Goal: Information Seeking & Learning: Find specific fact

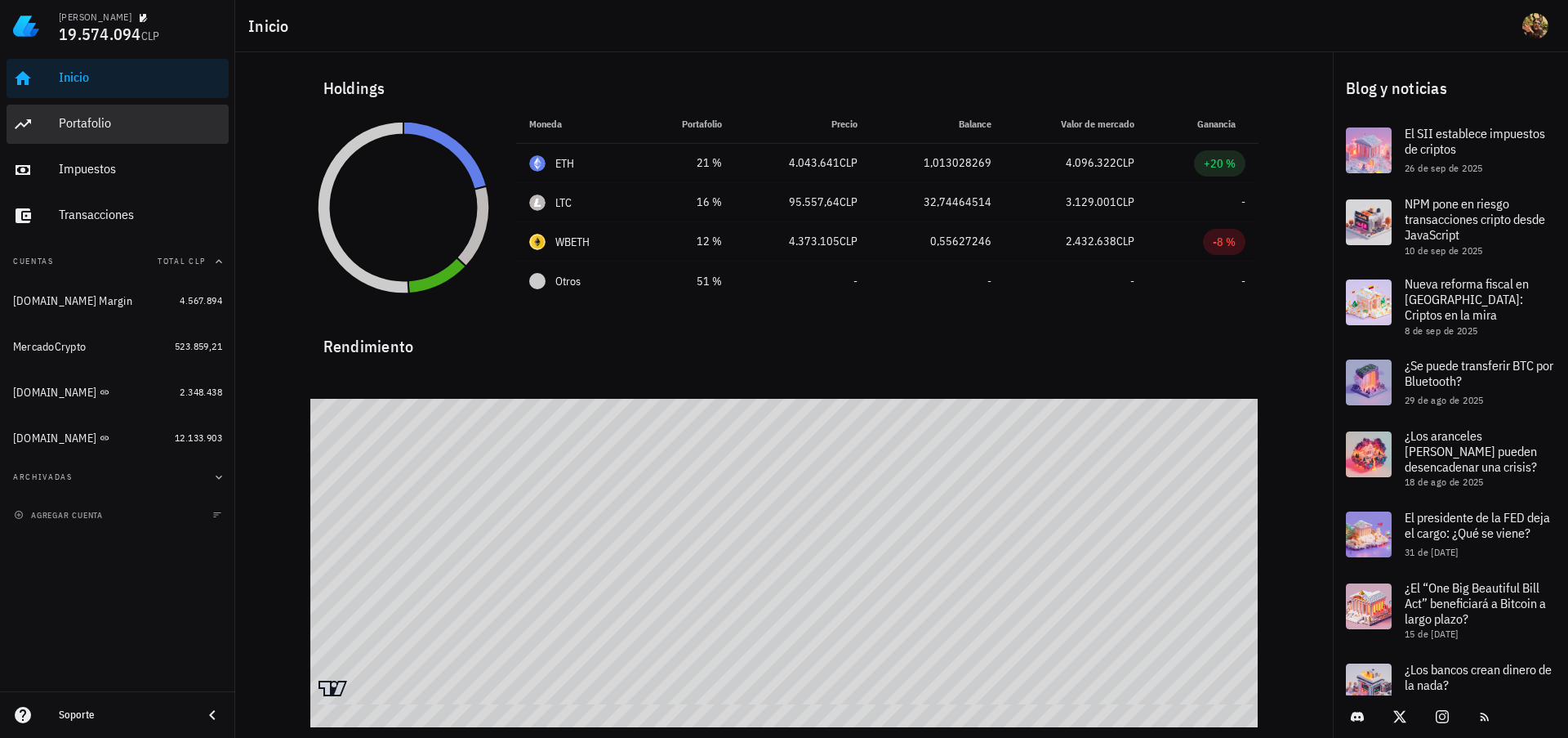
click at [58, 112] on div "Portafolio" at bounding box center [140, 123] width 164 height 37
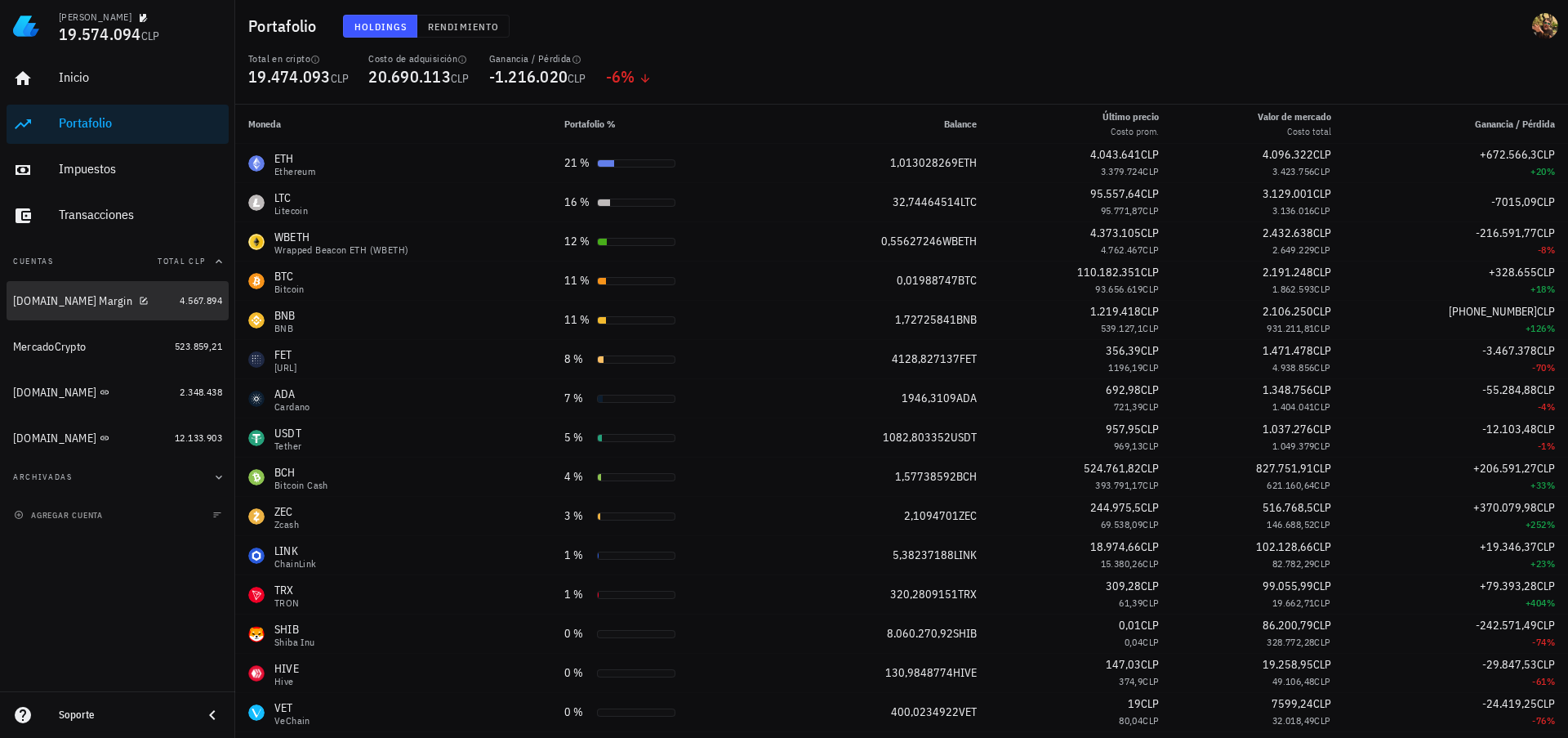
click at [46, 307] on div "[DOMAIN_NAME] Margin" at bounding box center [73, 300] width 120 height 13
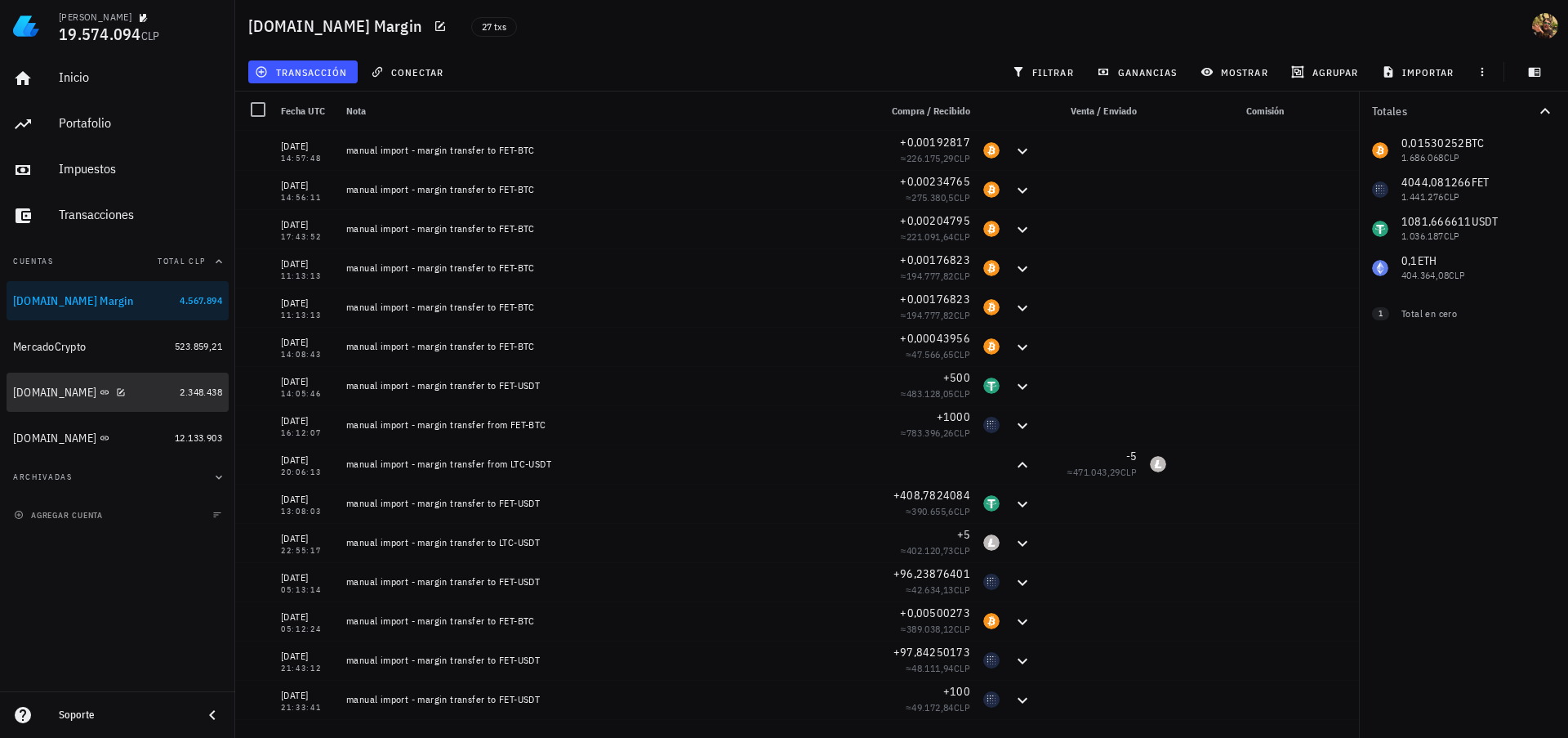
click at [31, 387] on div "[DOMAIN_NAME]" at bounding box center [55, 392] width 84 height 13
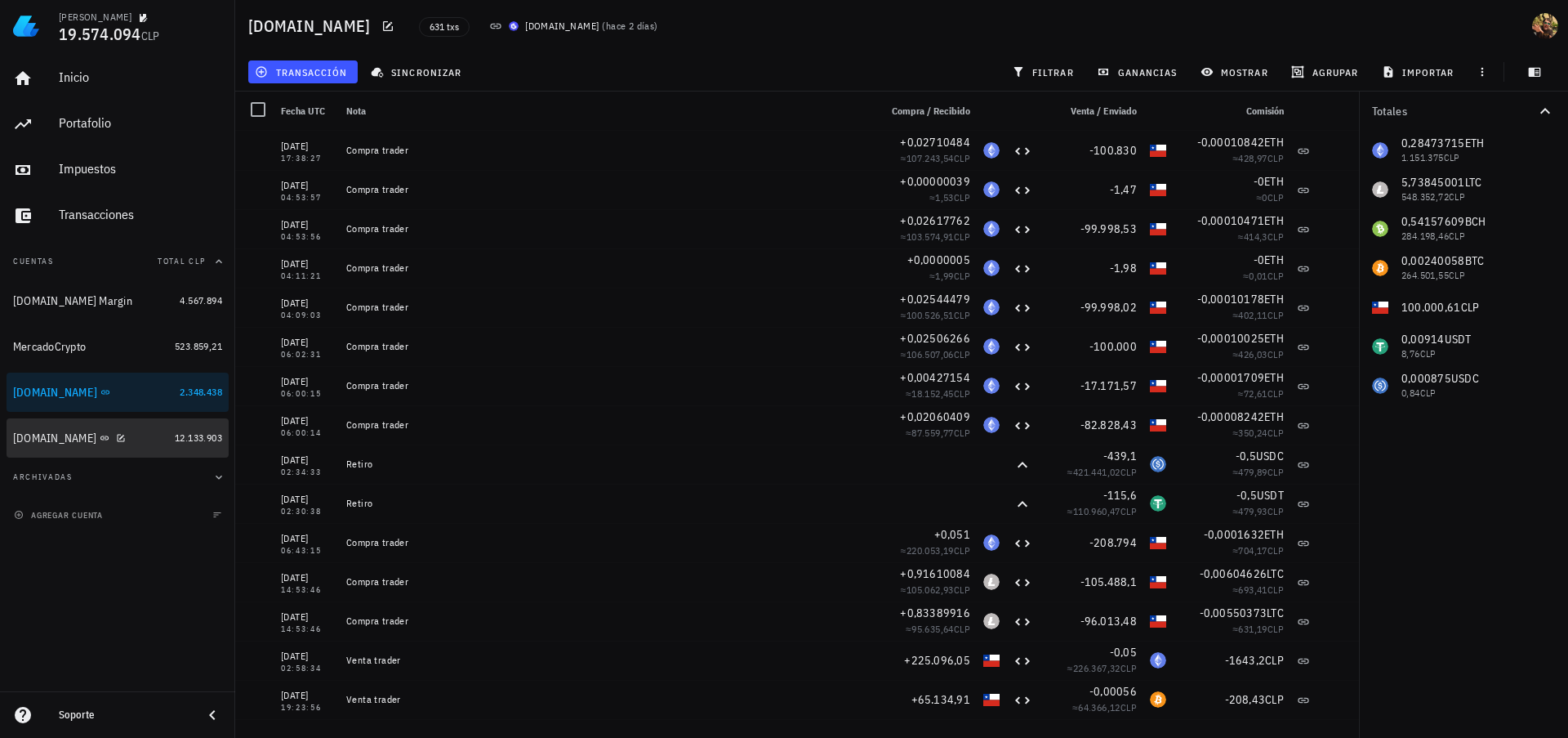
click at [36, 442] on div "[DOMAIN_NAME]" at bounding box center [55, 438] width 84 height 13
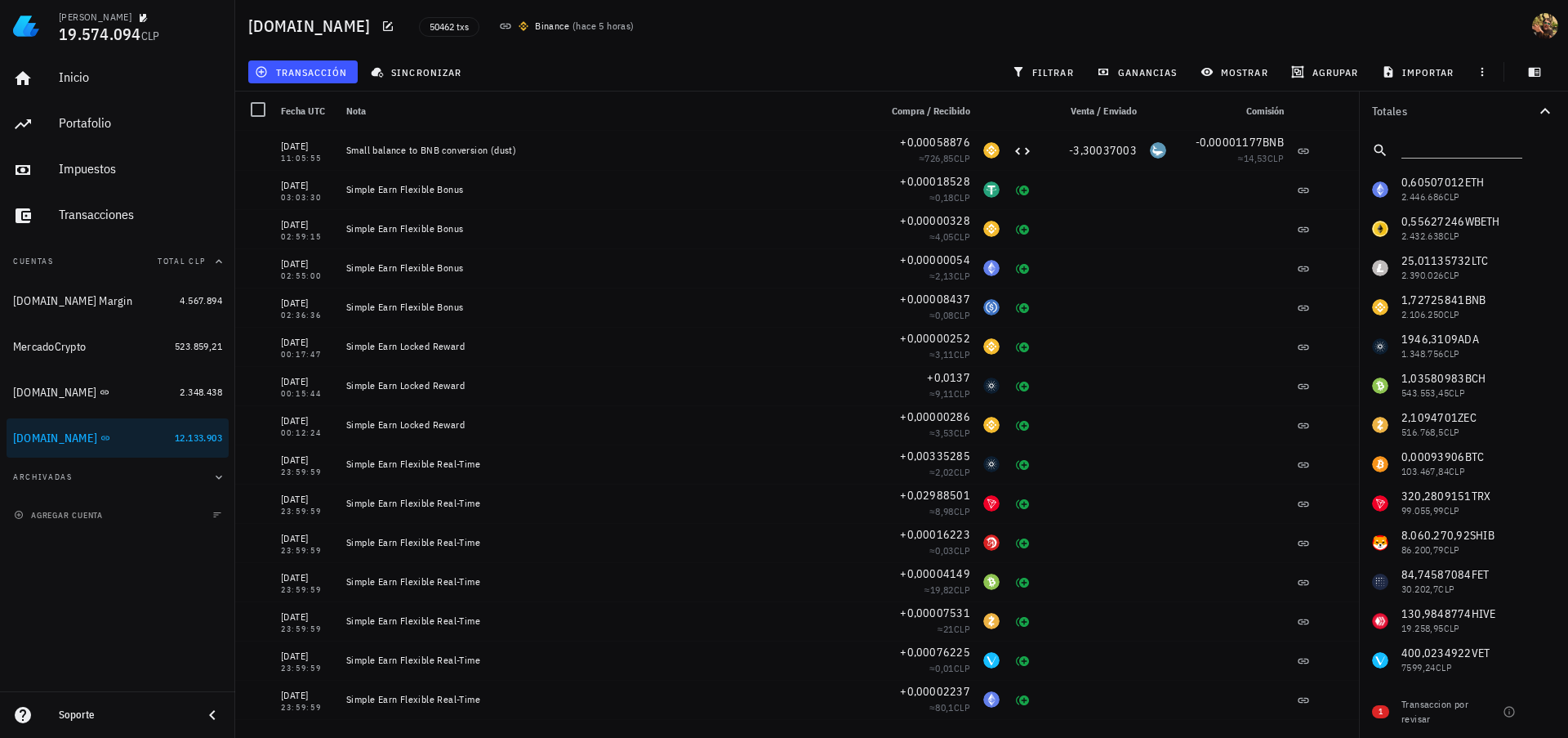
click at [1432, 182] on div "0,60507012 ETH 2.446.686 CLP 0,55627246 WBETH 2.432.638 CLP 25,01135732 LTC 2.3…" at bounding box center [1463, 522] width 209 height 706
click at [1448, 147] on input "text" at bounding box center [1460, 147] width 118 height 22
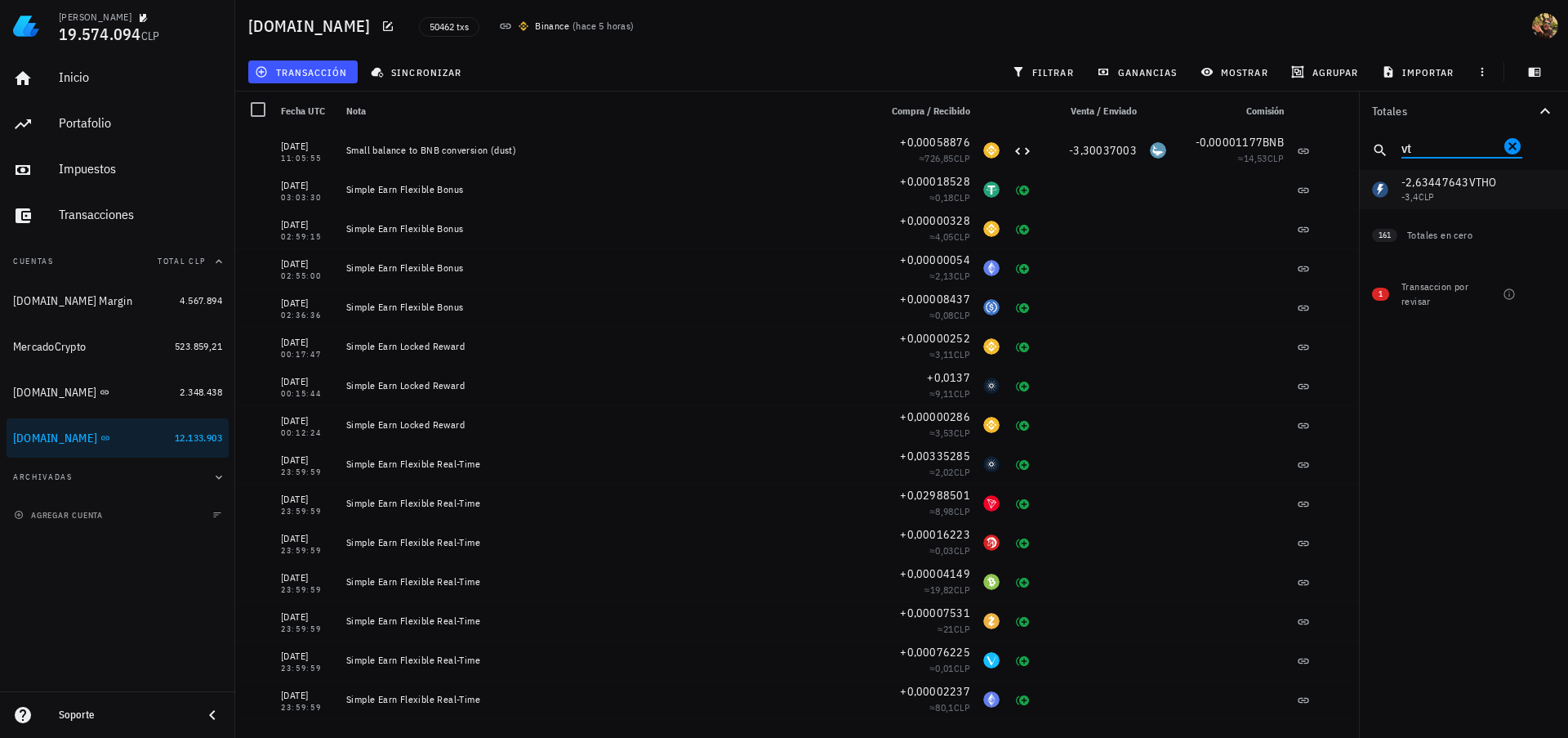
type input "vt"
click at [1041, 68] on span "filtrar" at bounding box center [1044, 72] width 58 height 13
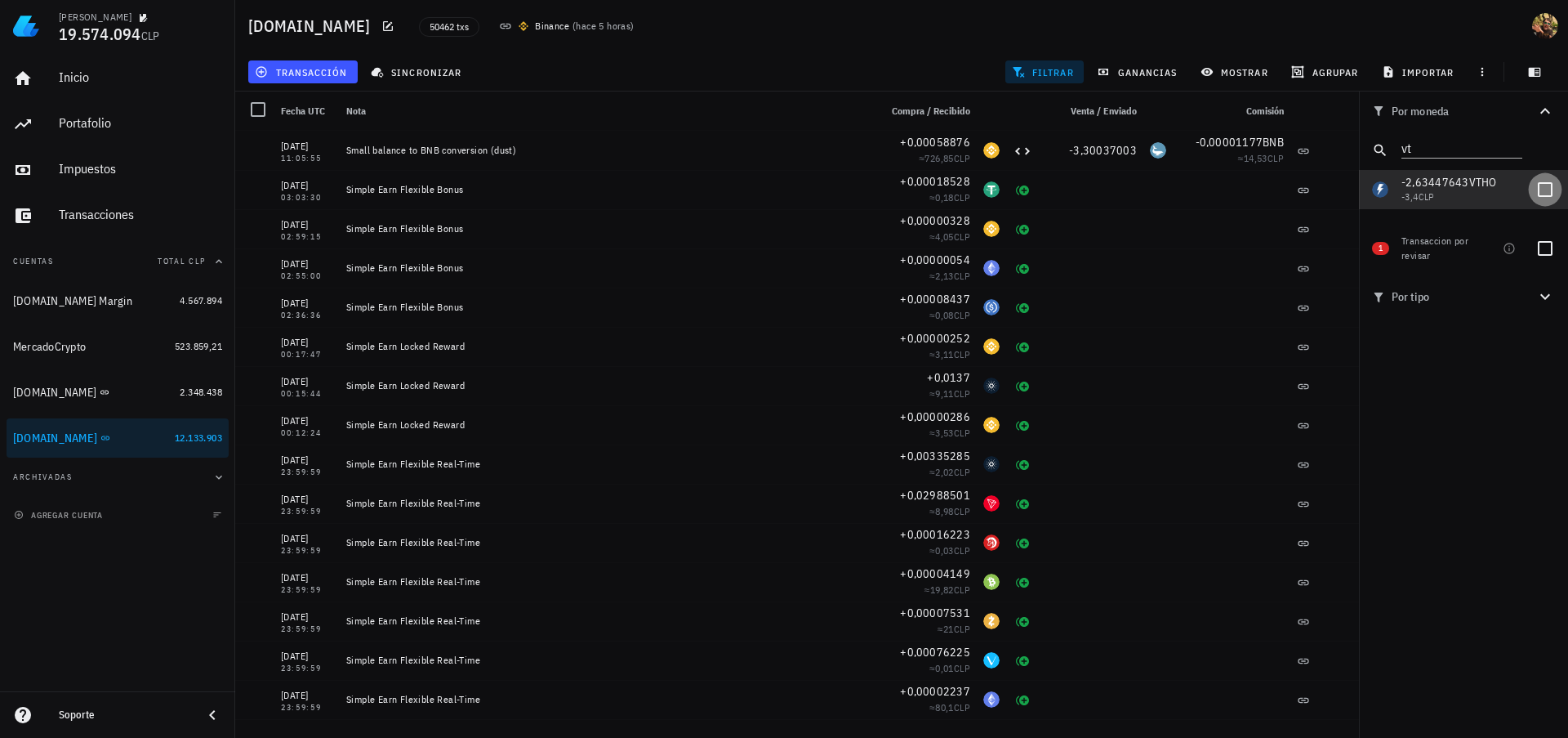
click at [1546, 187] on div at bounding box center [1545, 189] width 28 height 28
checkbox input "true"
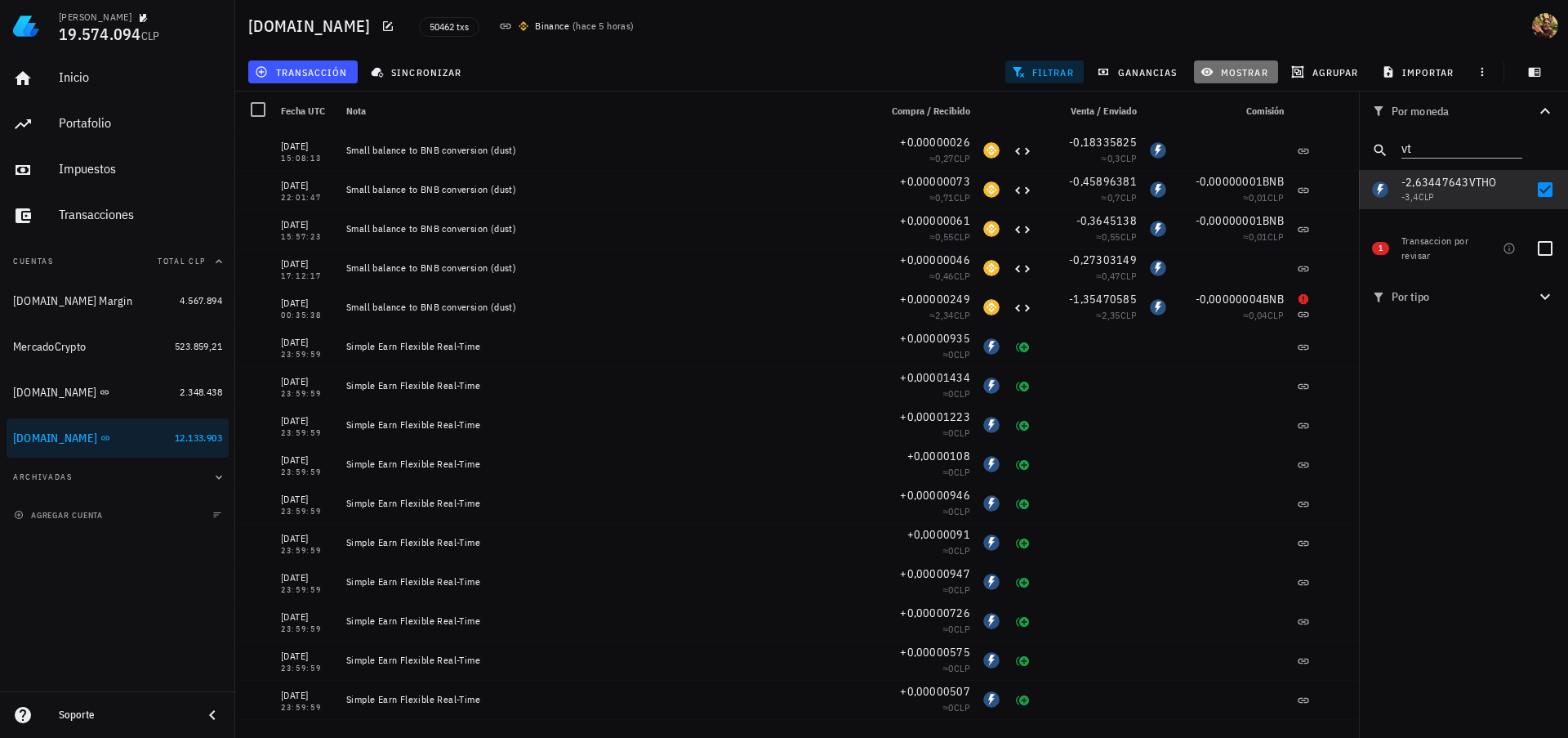
click at [1219, 72] on span "mostrar" at bounding box center [1236, 72] width 65 height 13
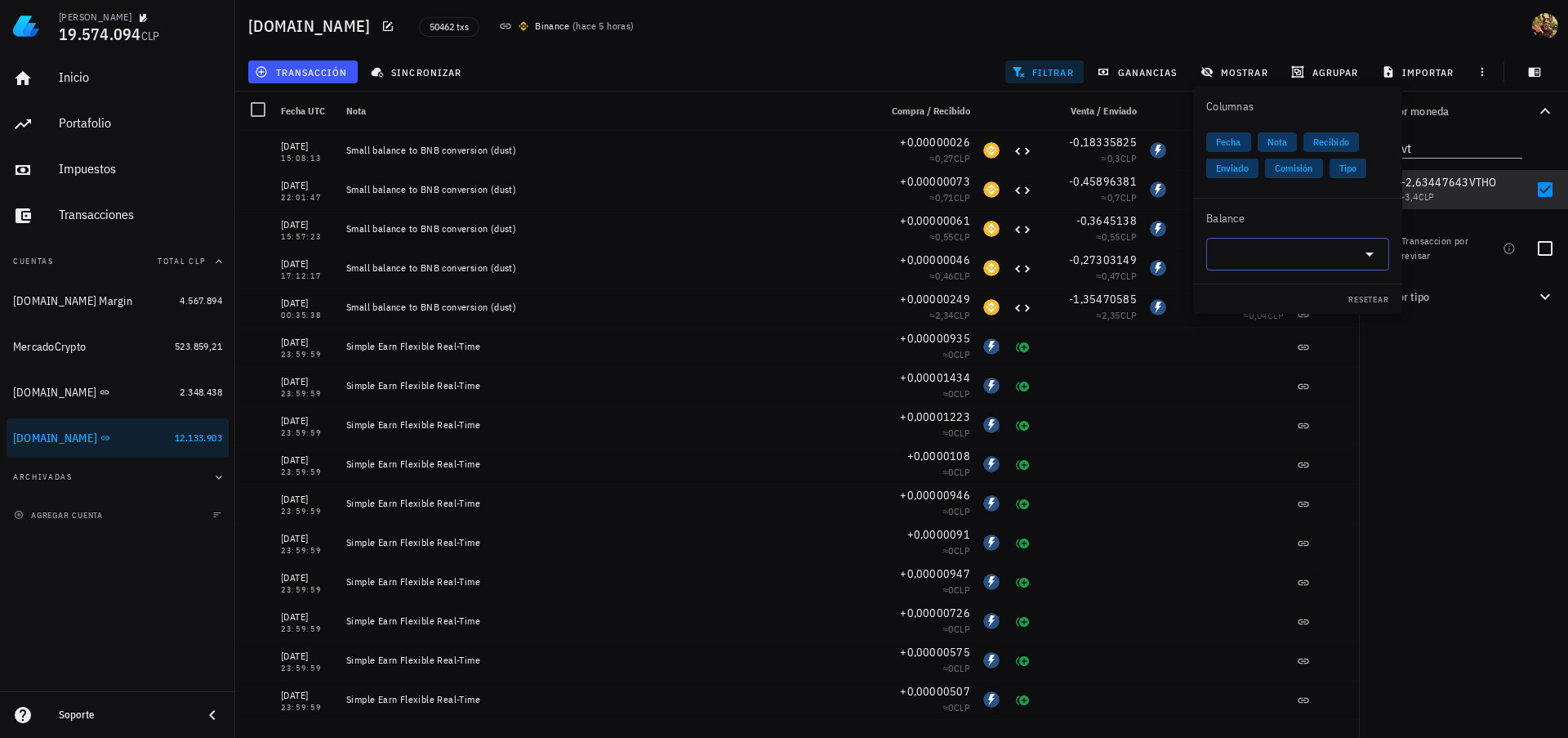
click at [1294, 255] on input "text" at bounding box center [1284, 253] width 137 height 26
click at [1289, 300] on div "VeThor Token" at bounding box center [1274, 301] width 58 height 10
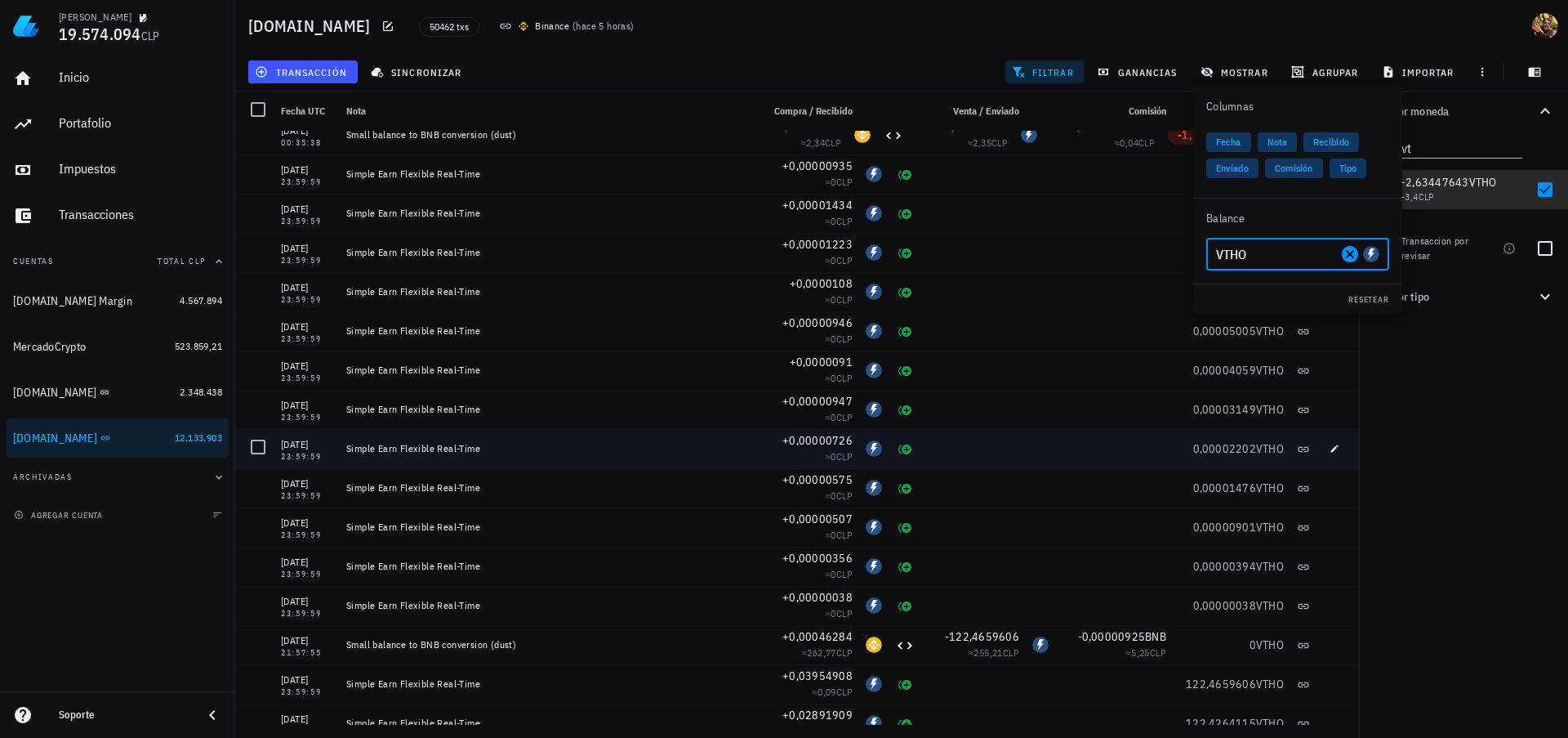
scroll to position [196, 0]
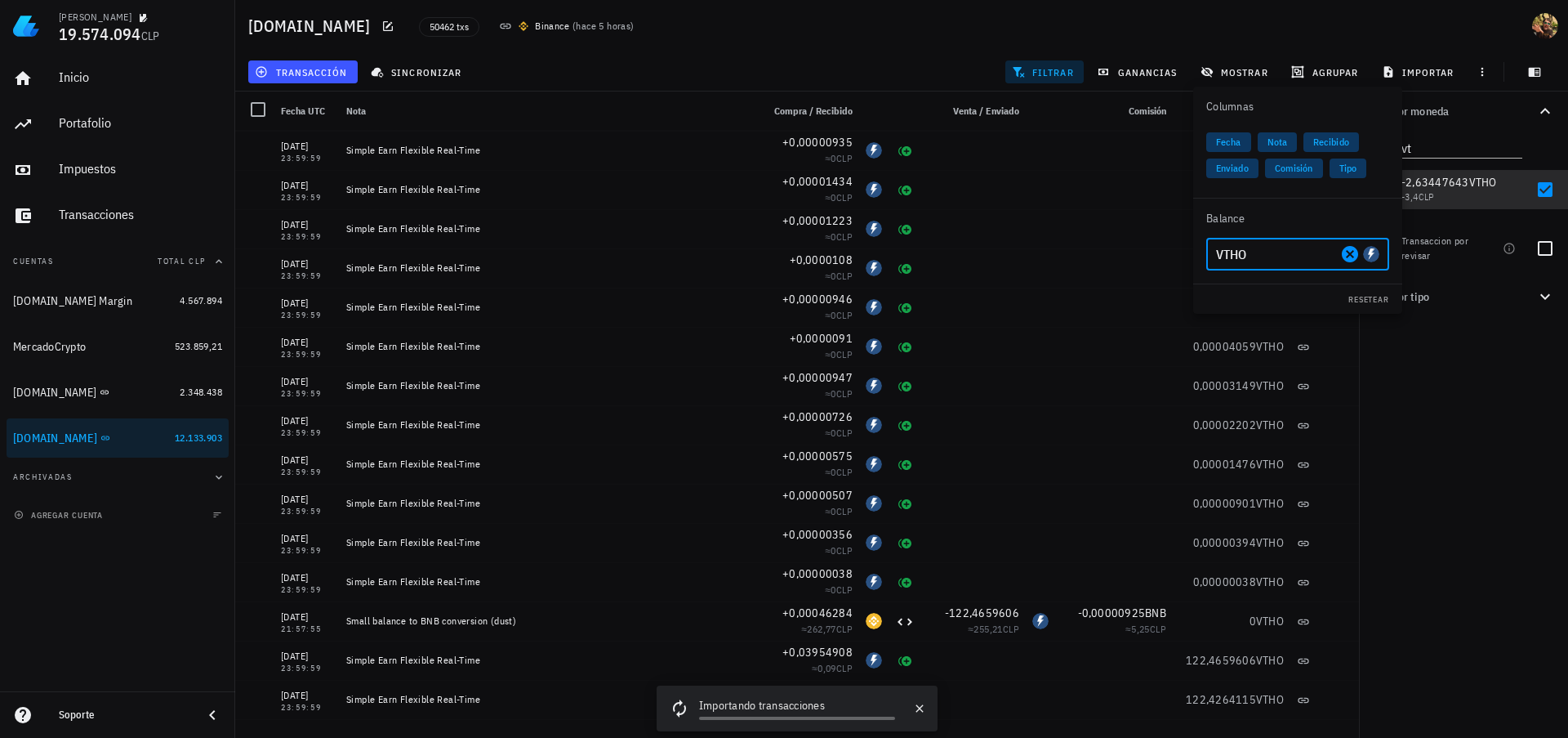
type input "VTHO"
click at [1436, 509] on div "Por moneda vt 0,60507012 ETH 2.446.686 CLP 0,55627246 WBETH 2.432.638 CLP 25,01…" at bounding box center [1463, 414] width 209 height 646
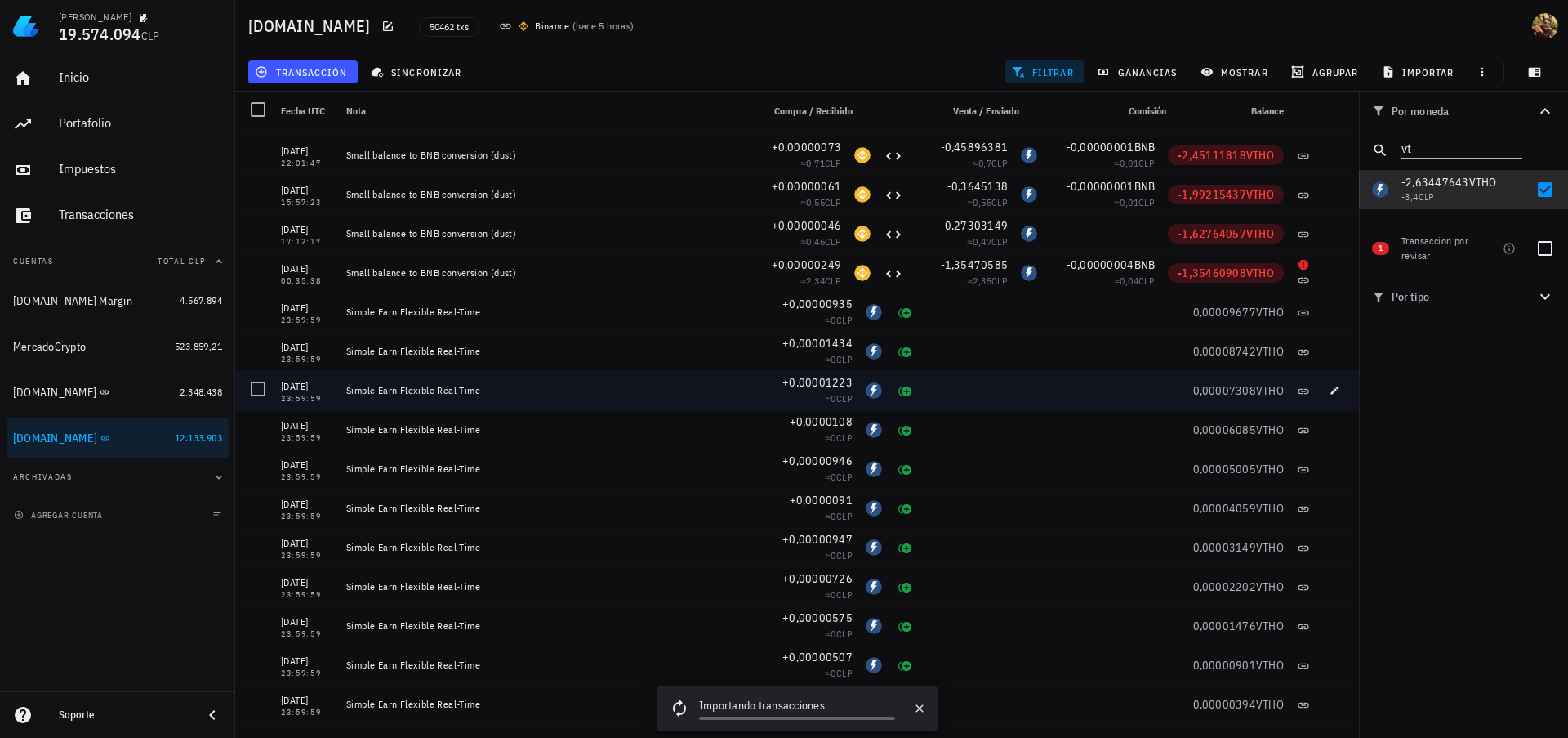
scroll to position [0, 0]
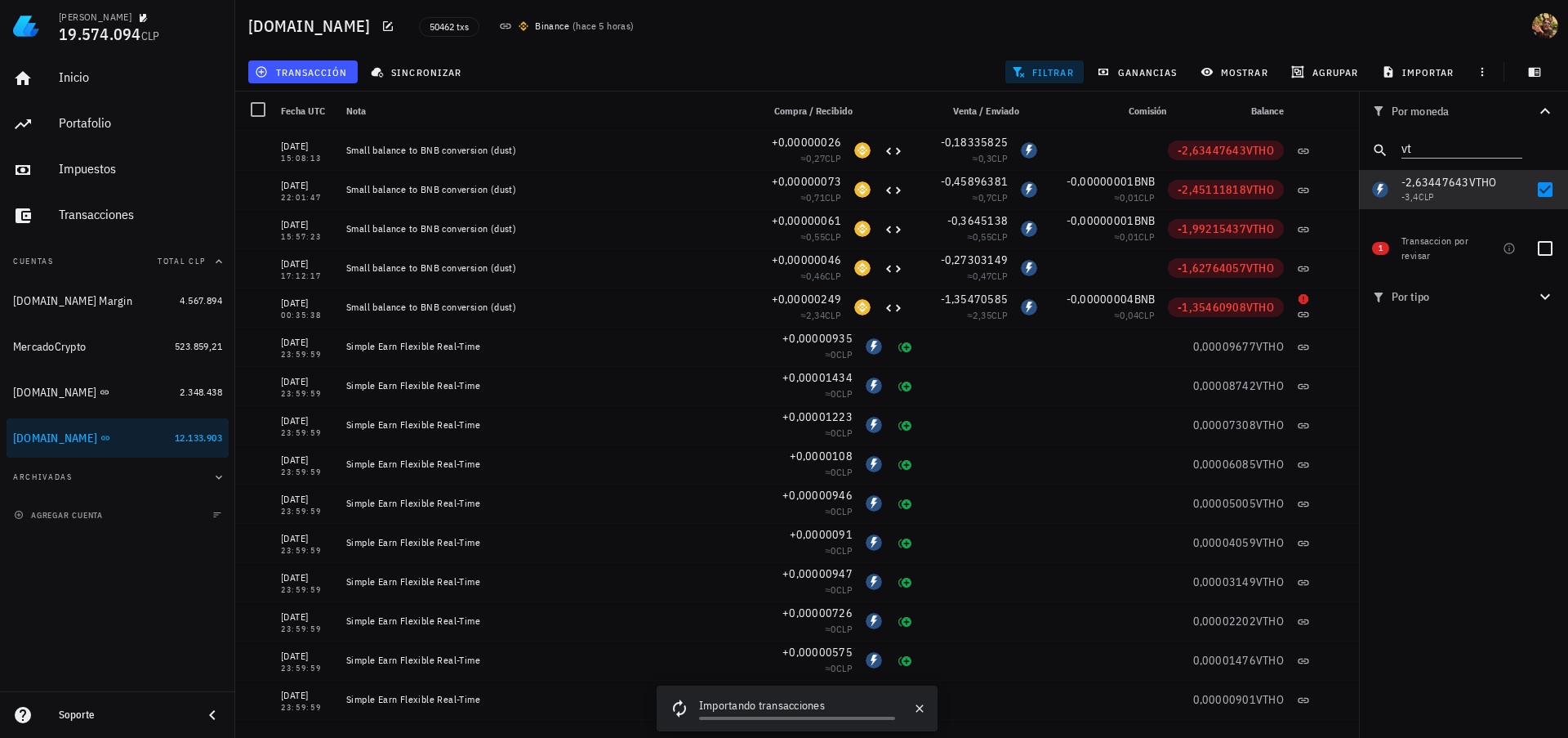
click at [1450, 553] on div "Por moneda vt 0,60507012 ETH 2.446.686 CLP 0,55627246 WBETH 2.432.638 CLP 25,01…" at bounding box center [1463, 414] width 209 height 646
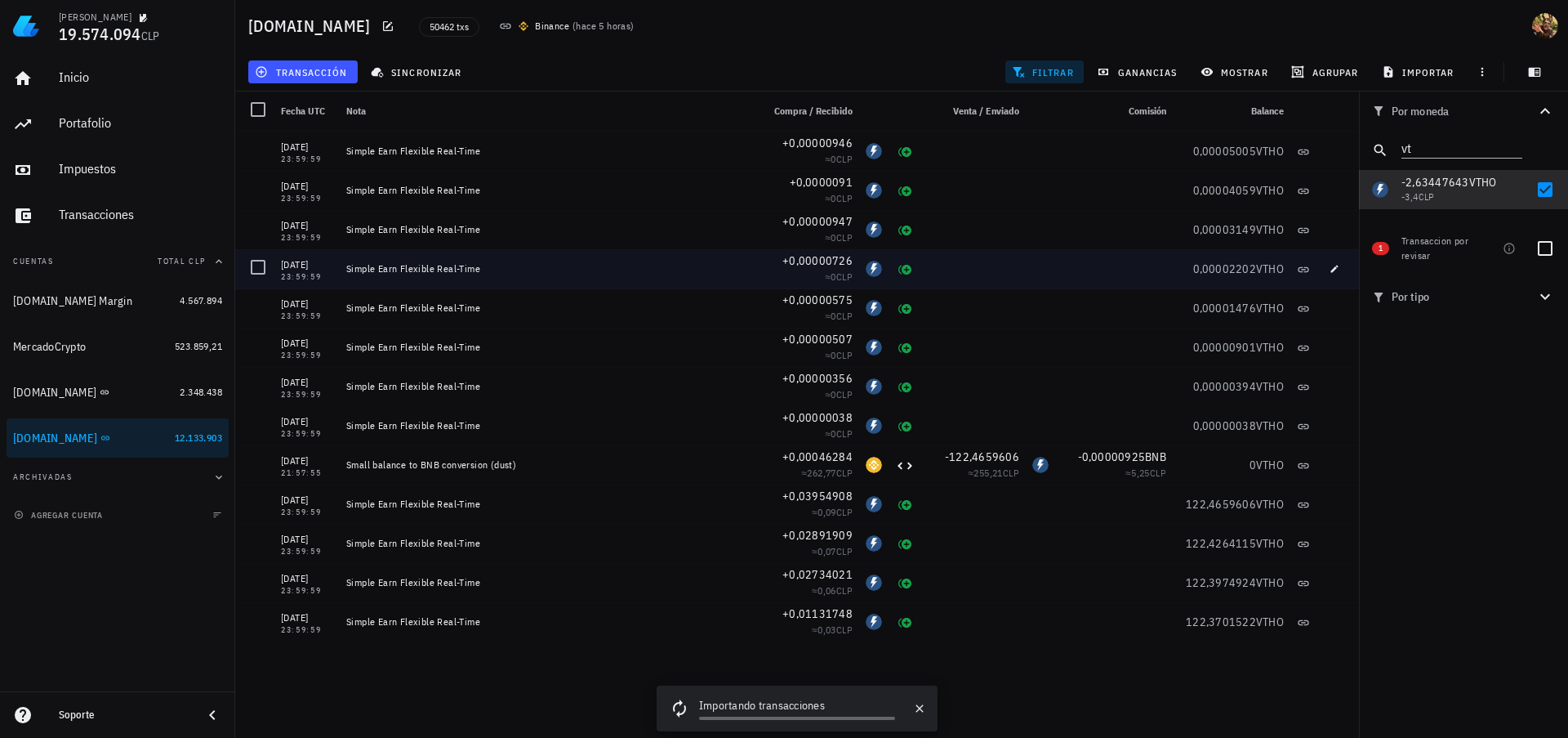
scroll to position [98, 0]
